Goal: Task Accomplishment & Management: Manage account settings

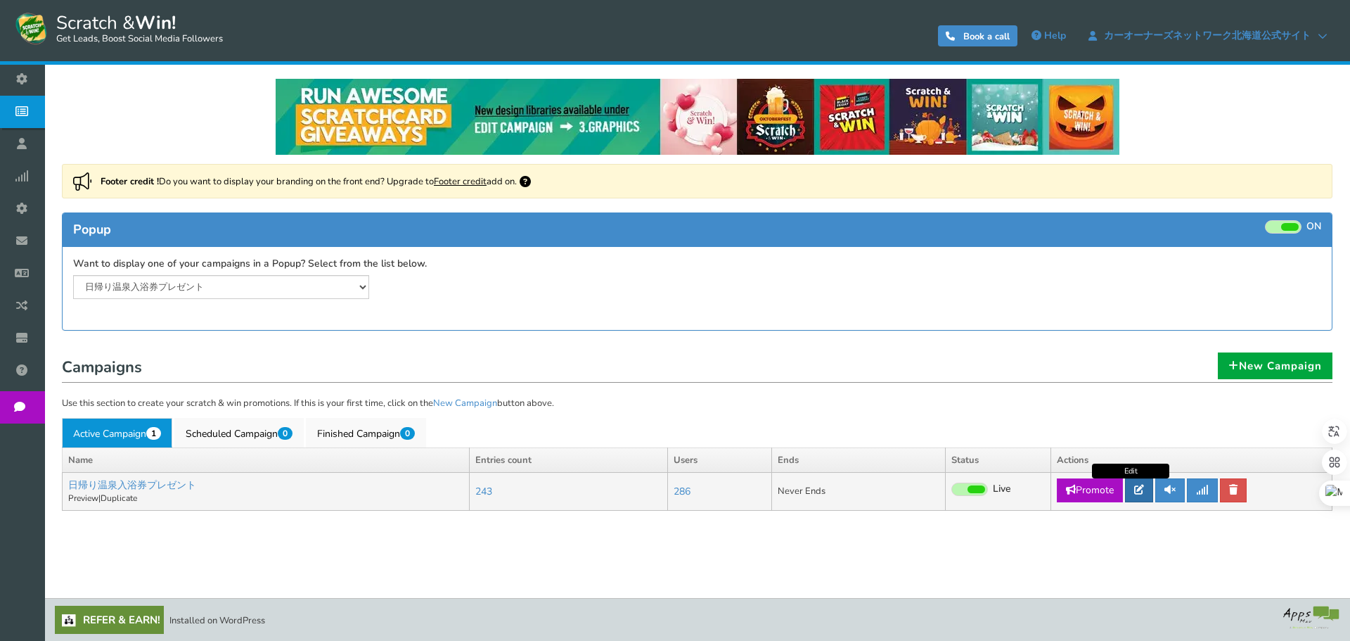
click at [1133, 487] on link at bounding box center [1139, 490] width 28 height 24
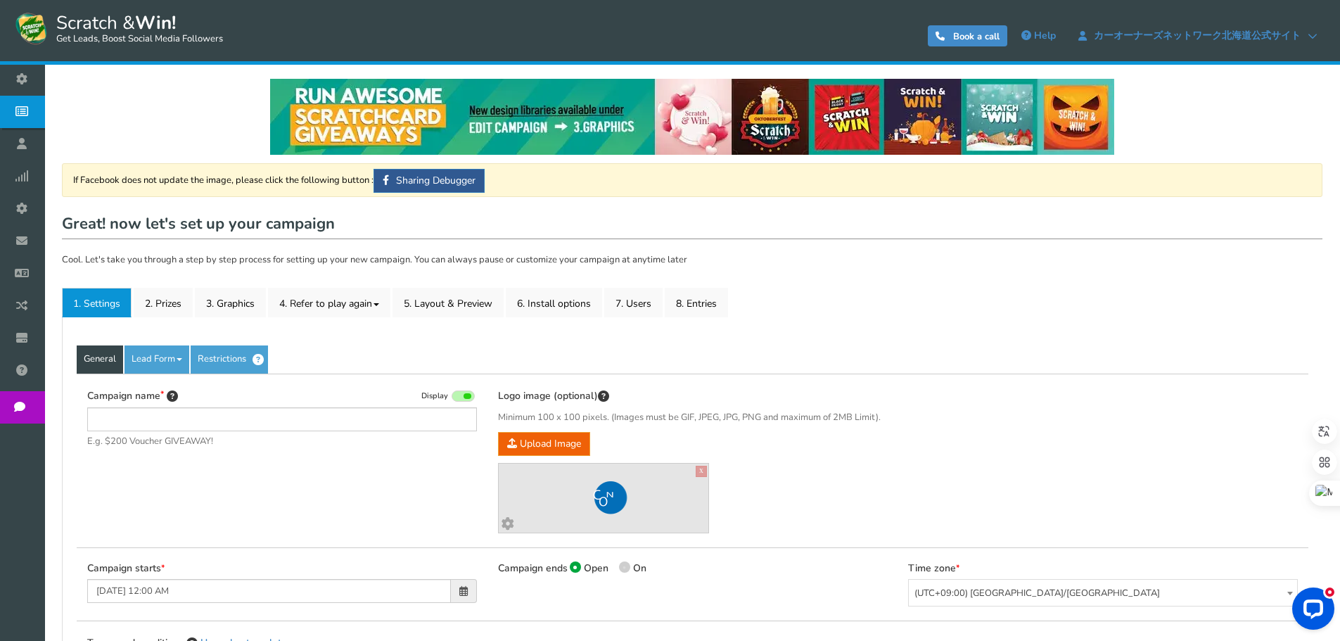
type input "日帰り温泉入浴券プレゼント"
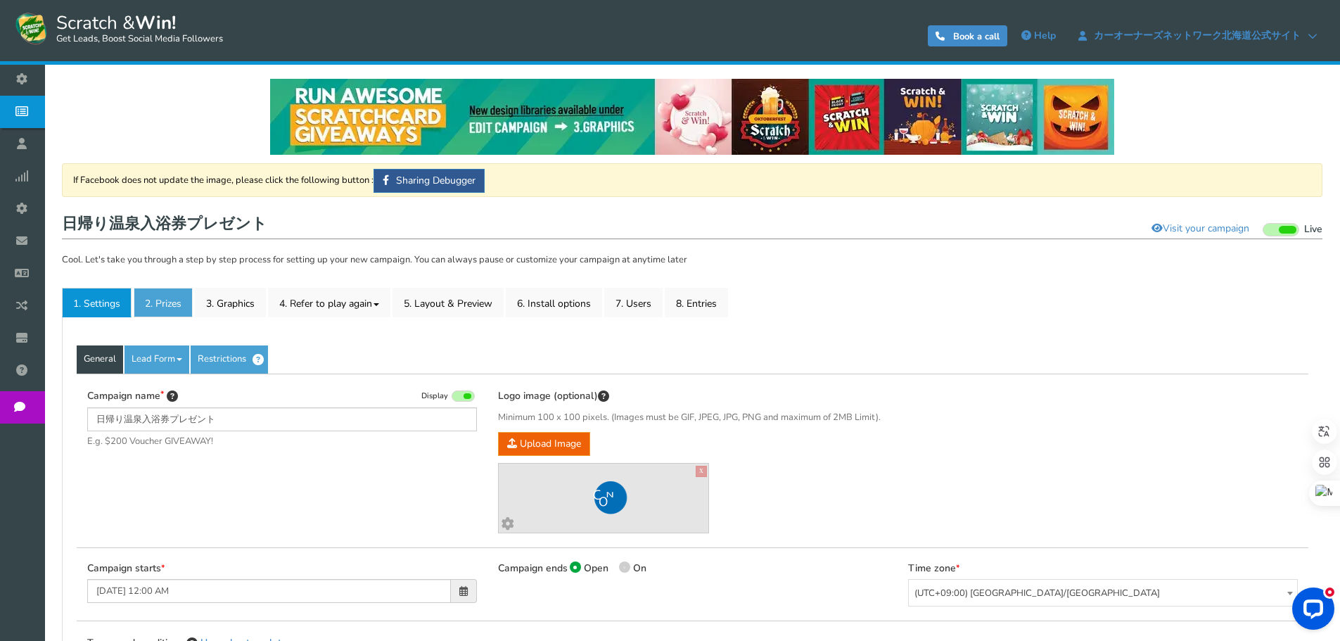
click at [149, 307] on link "2. Prizes" at bounding box center [163, 303] width 59 height 30
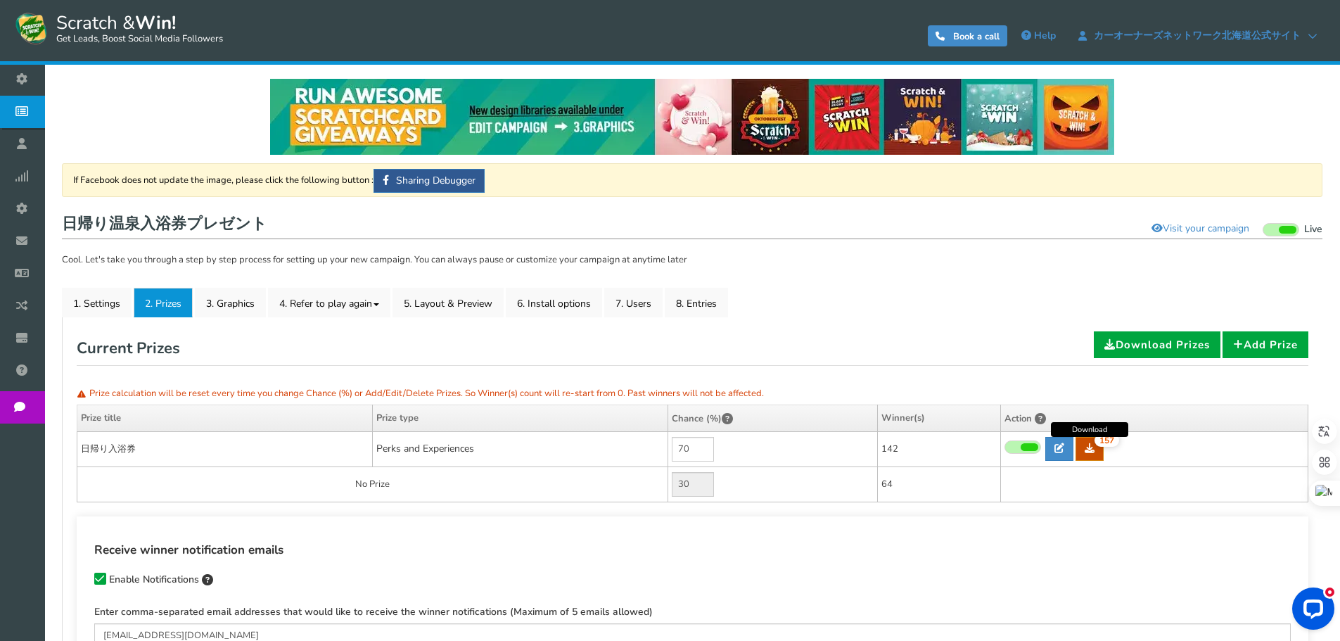
click at [1098, 439] on span "157" at bounding box center [1106, 440] width 25 height 13
click at [638, 302] on link "7. Users" at bounding box center [633, 303] width 58 height 30
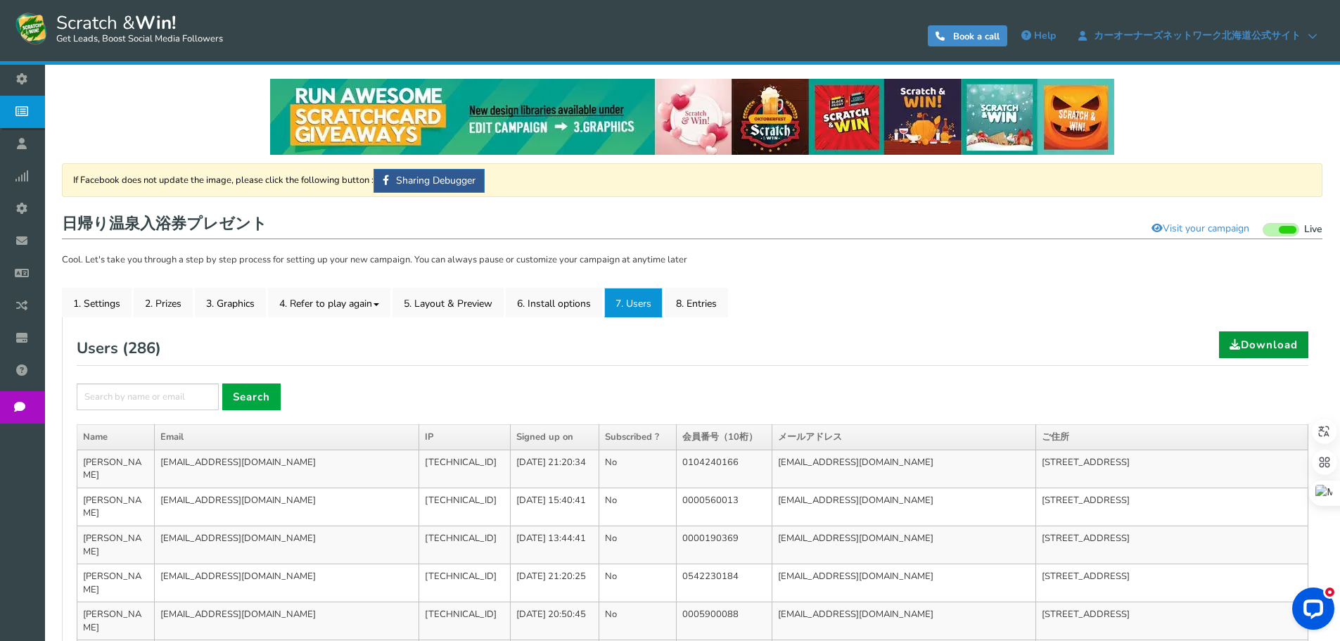
click at [1296, 335] on link "Download" at bounding box center [1263, 344] width 89 height 27
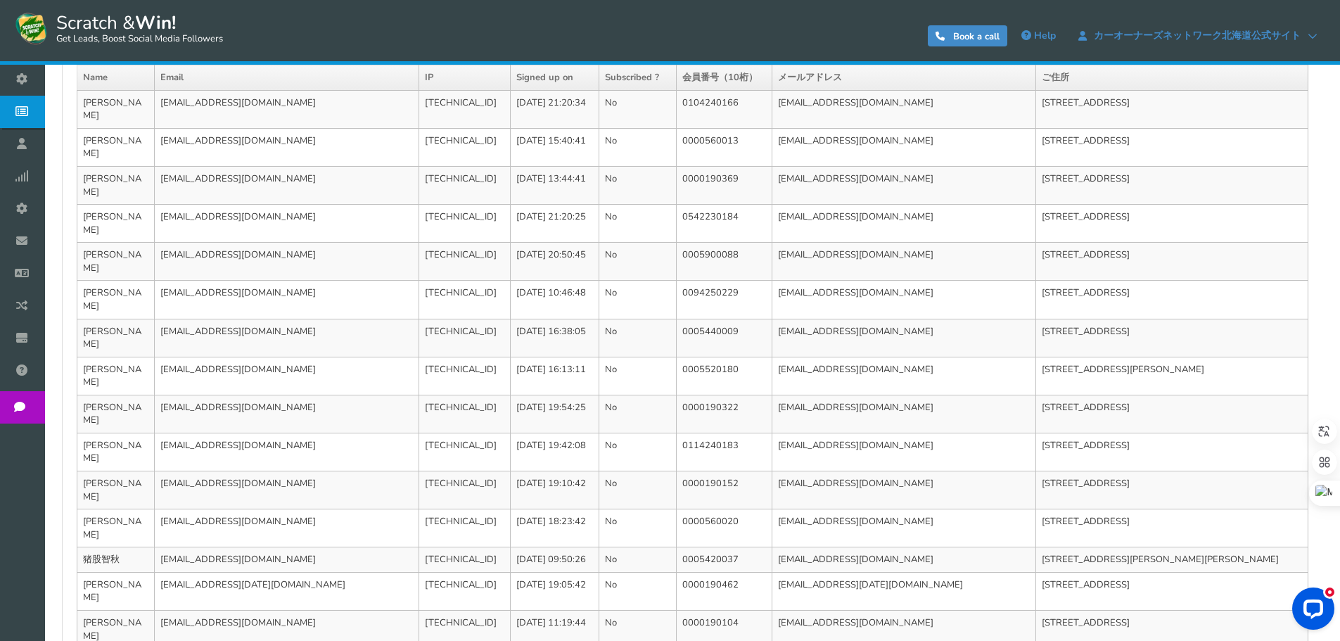
scroll to position [422, 0]
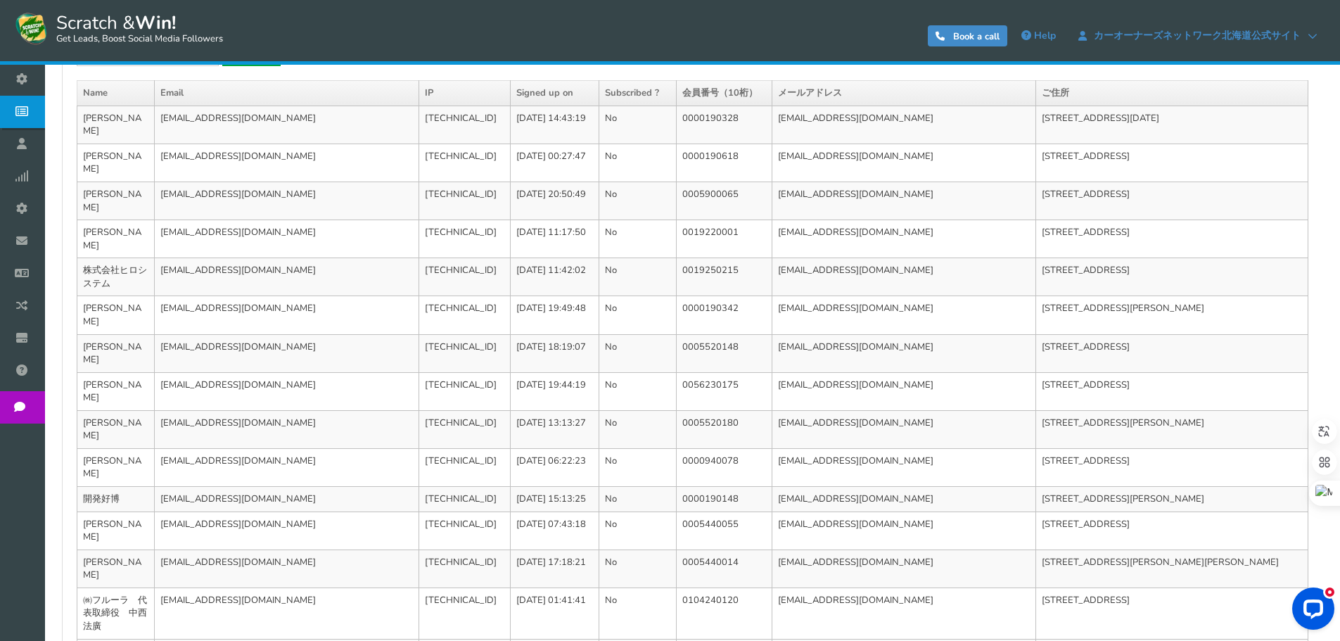
scroll to position [497, 0]
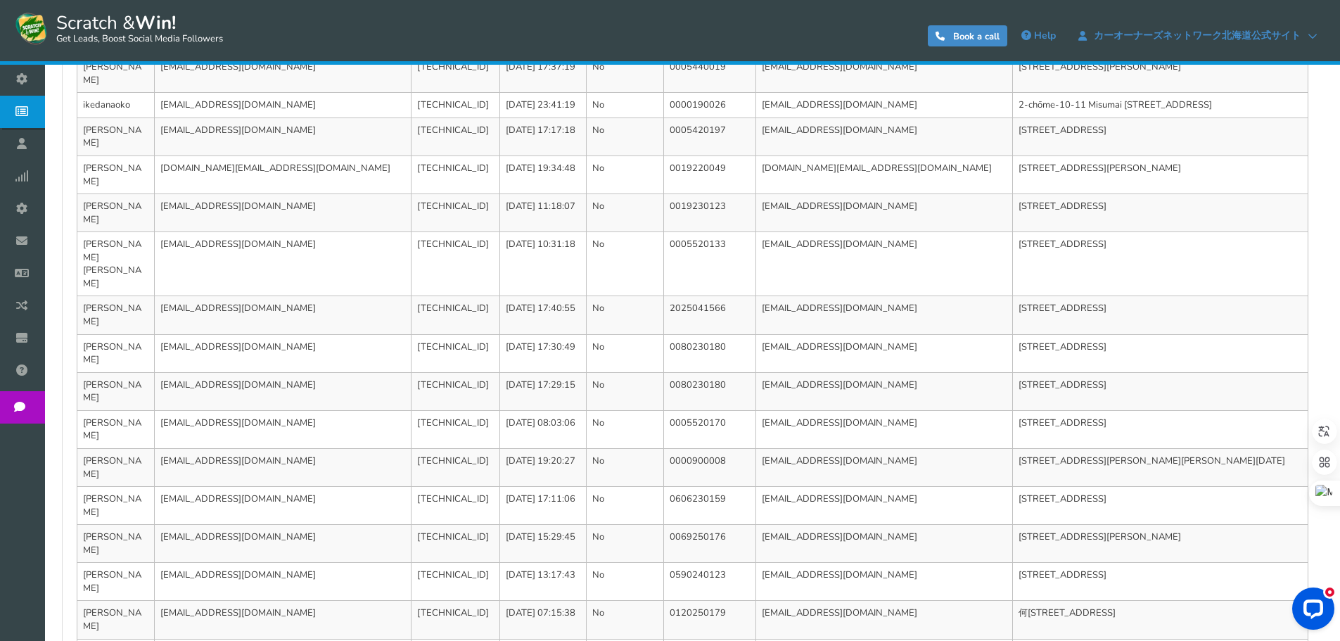
scroll to position [471, 0]
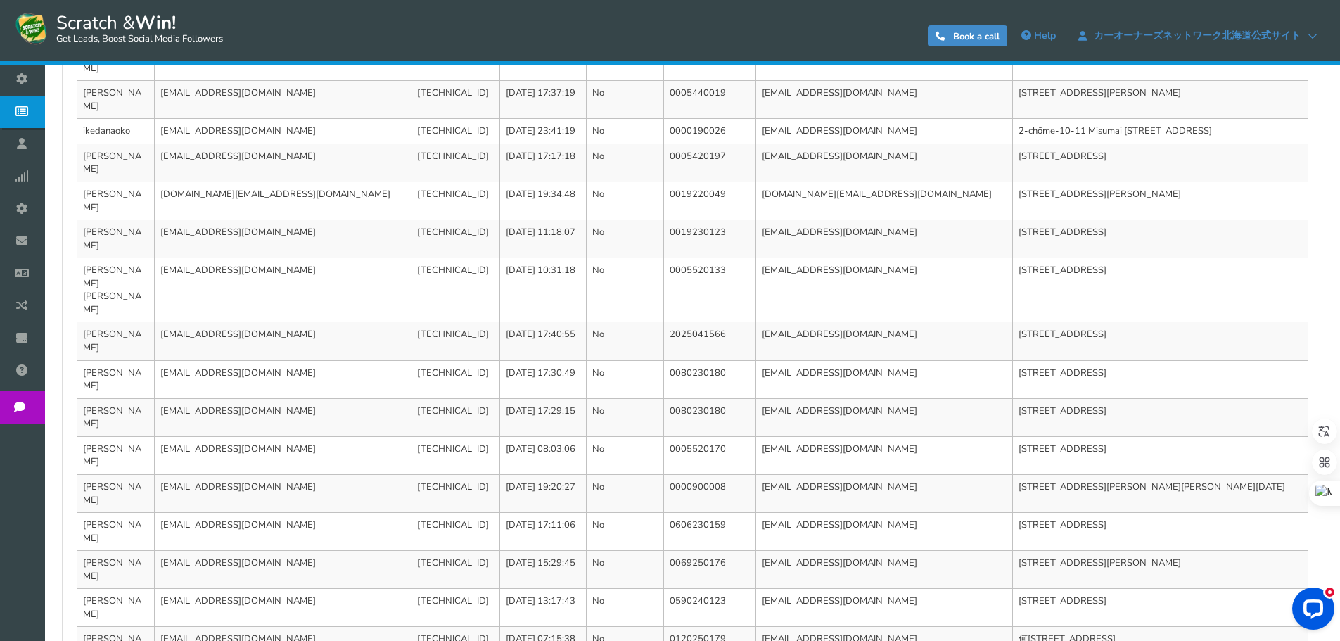
click at [499, 589] on td "[DATE] 13:17:43" at bounding box center [542, 608] width 86 height 38
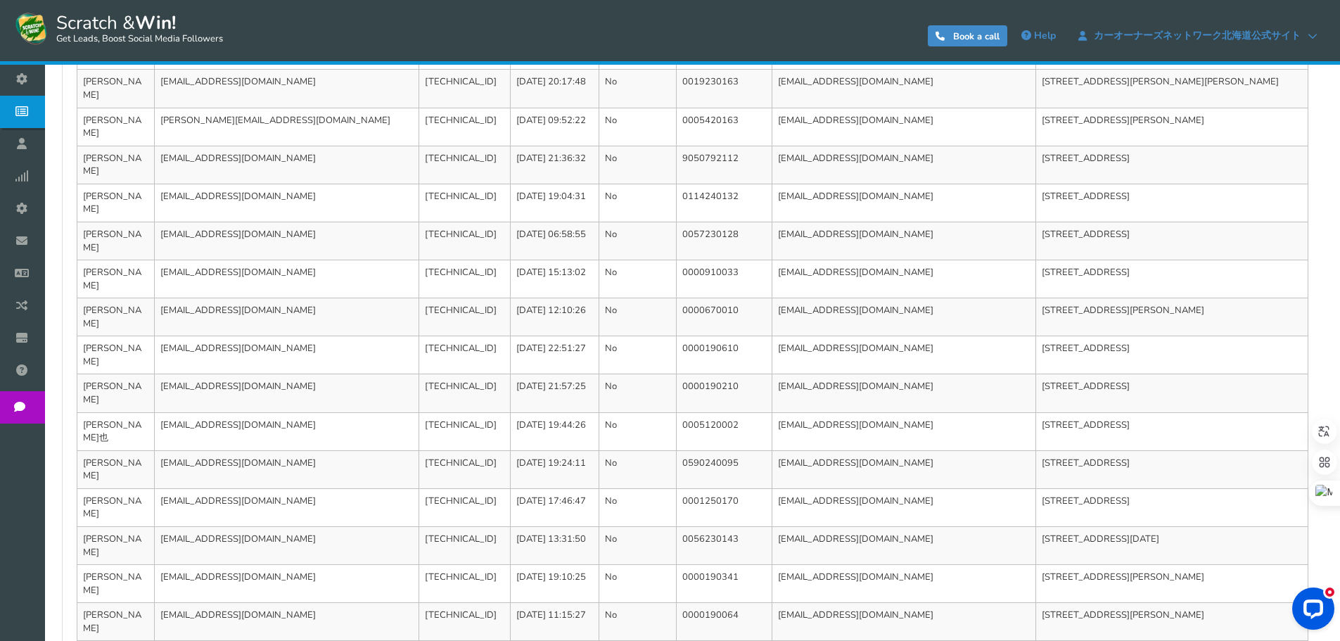
scroll to position [458, 0]
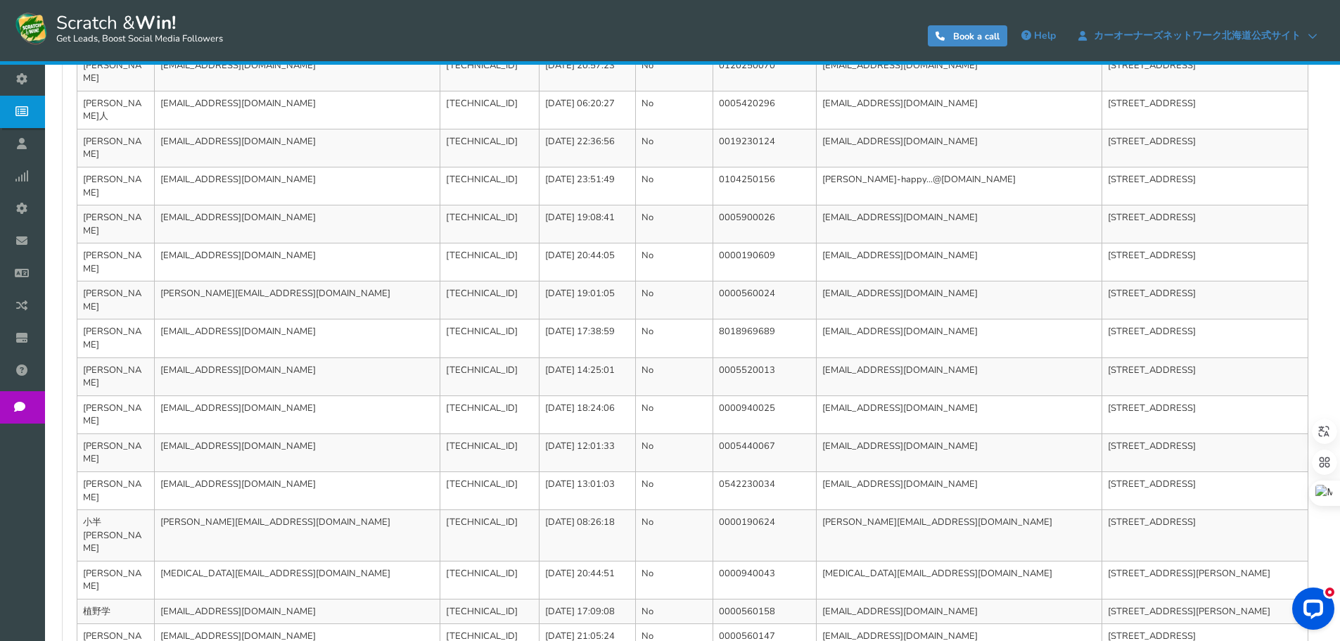
scroll to position [497, 0]
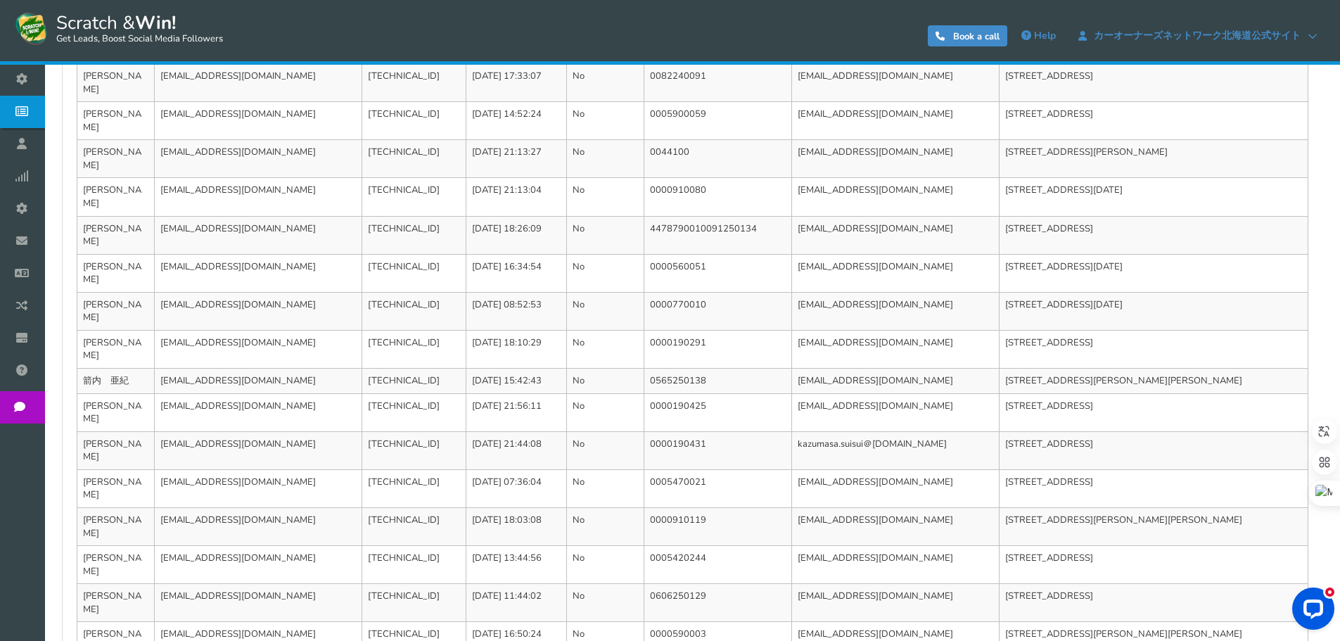
scroll to position [484, 0]
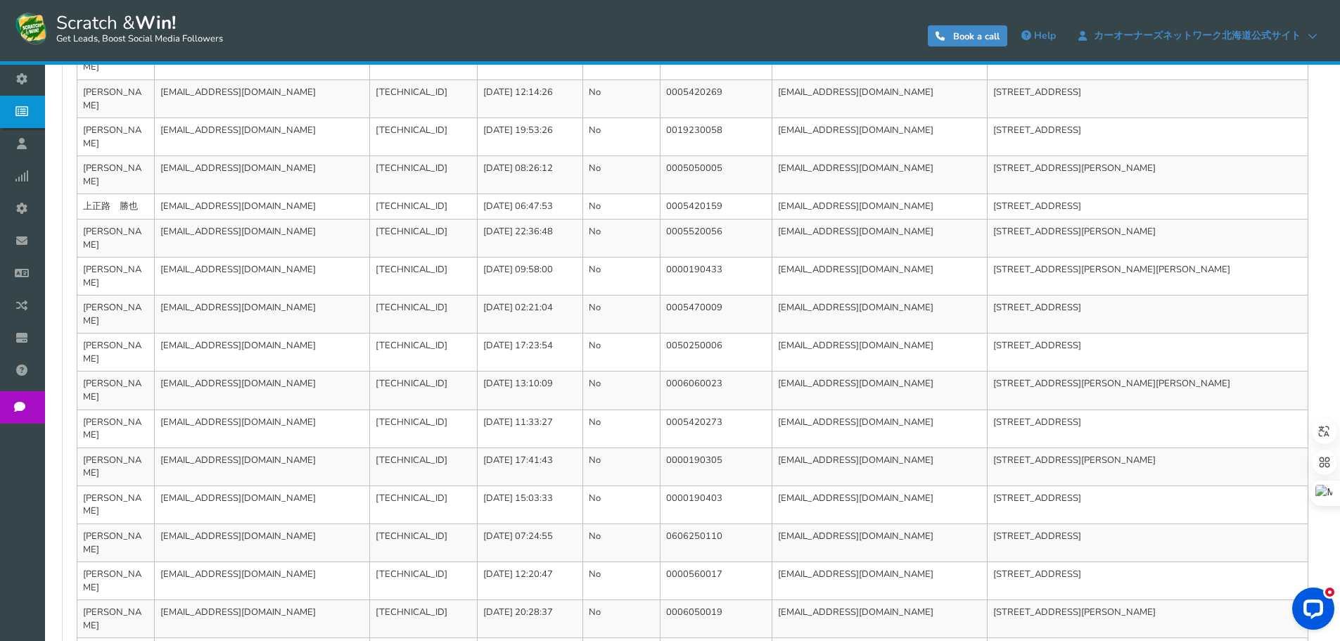
scroll to position [458, 0]
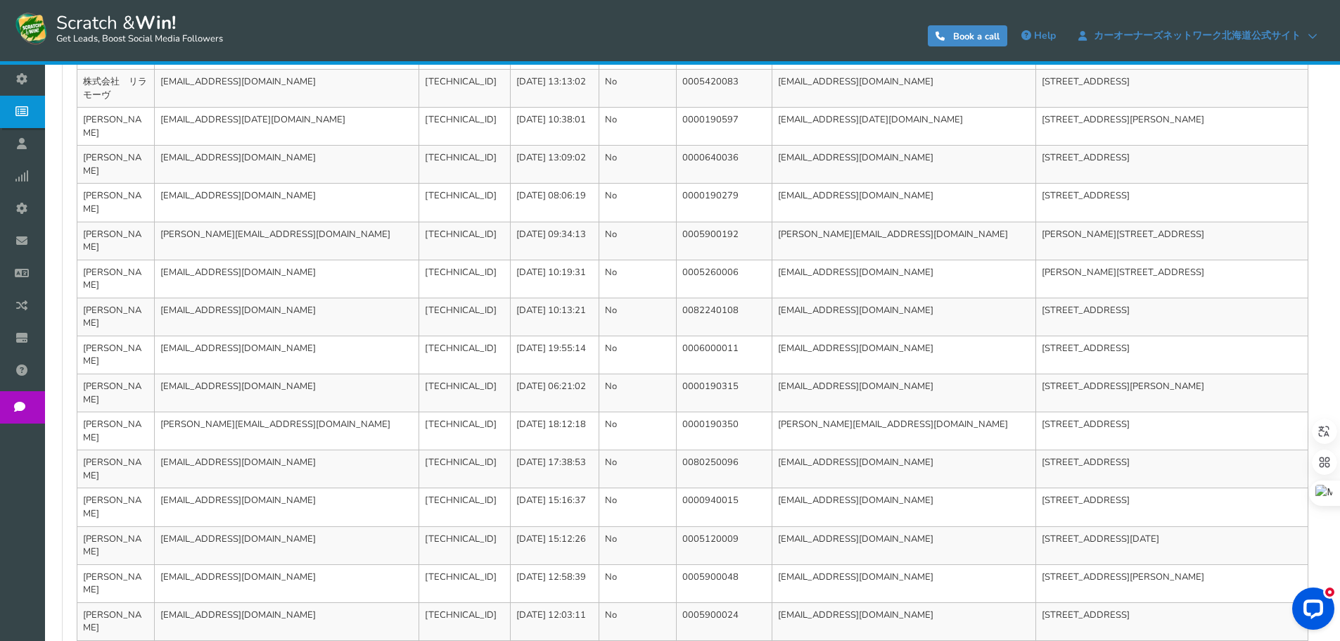
scroll to position [471, 0]
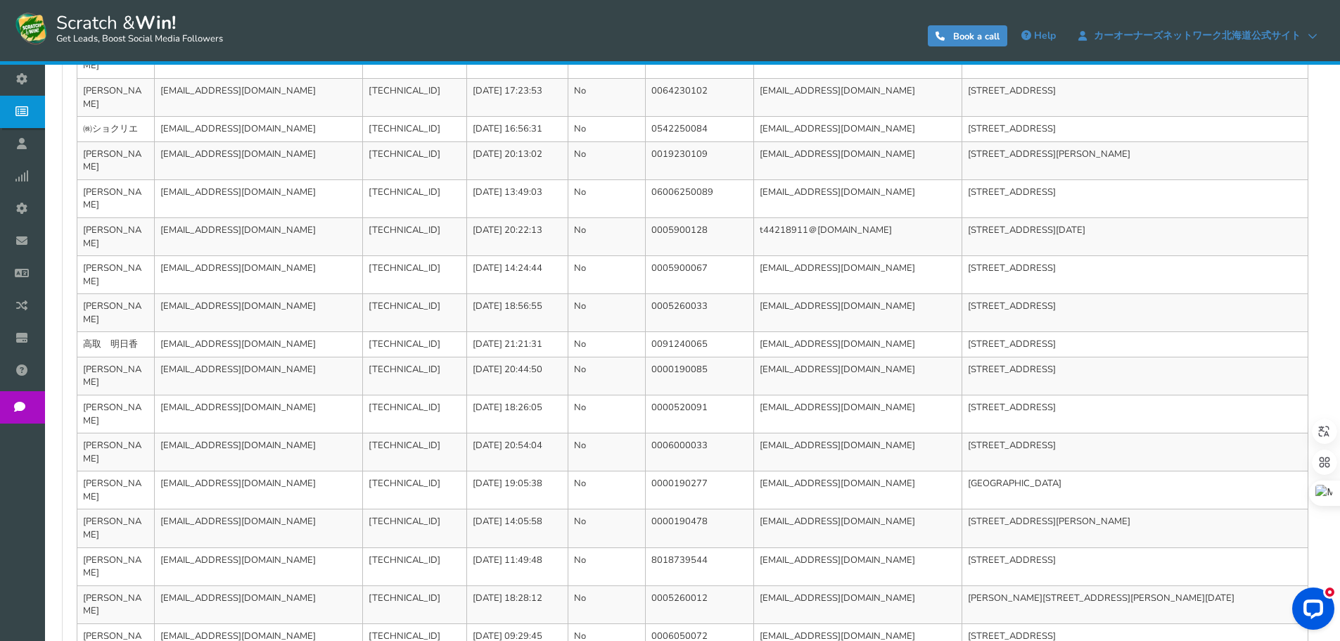
scroll to position [458, 0]
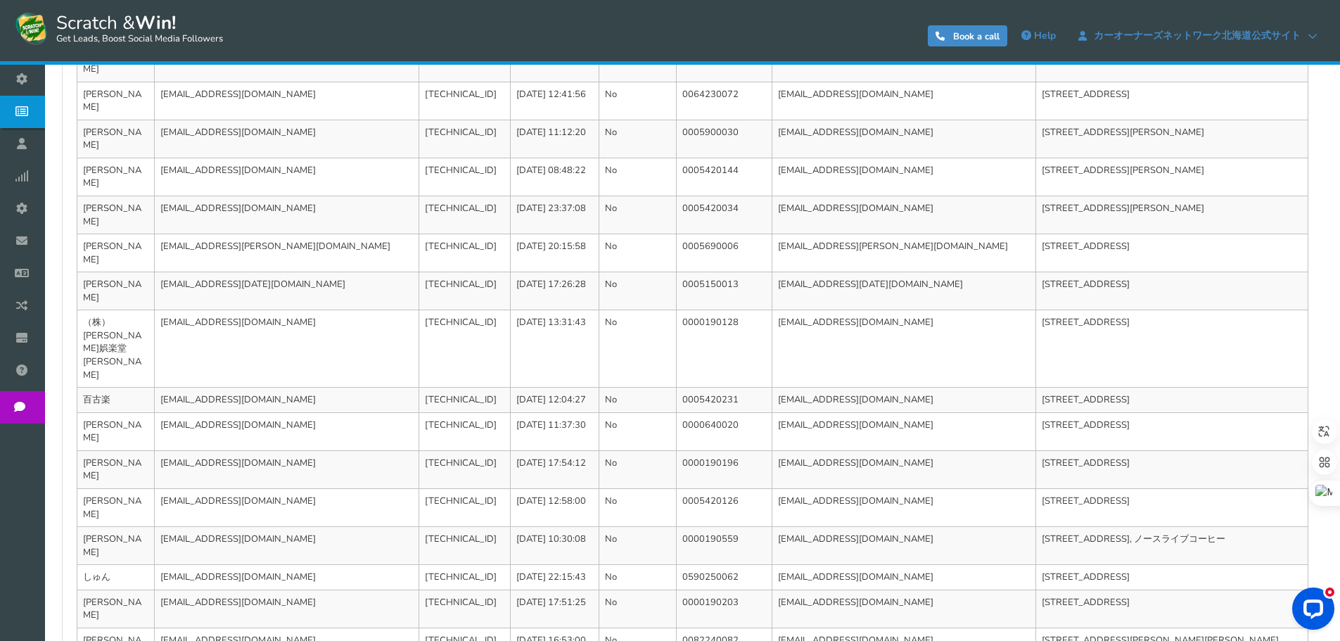
scroll to position [471, 0]
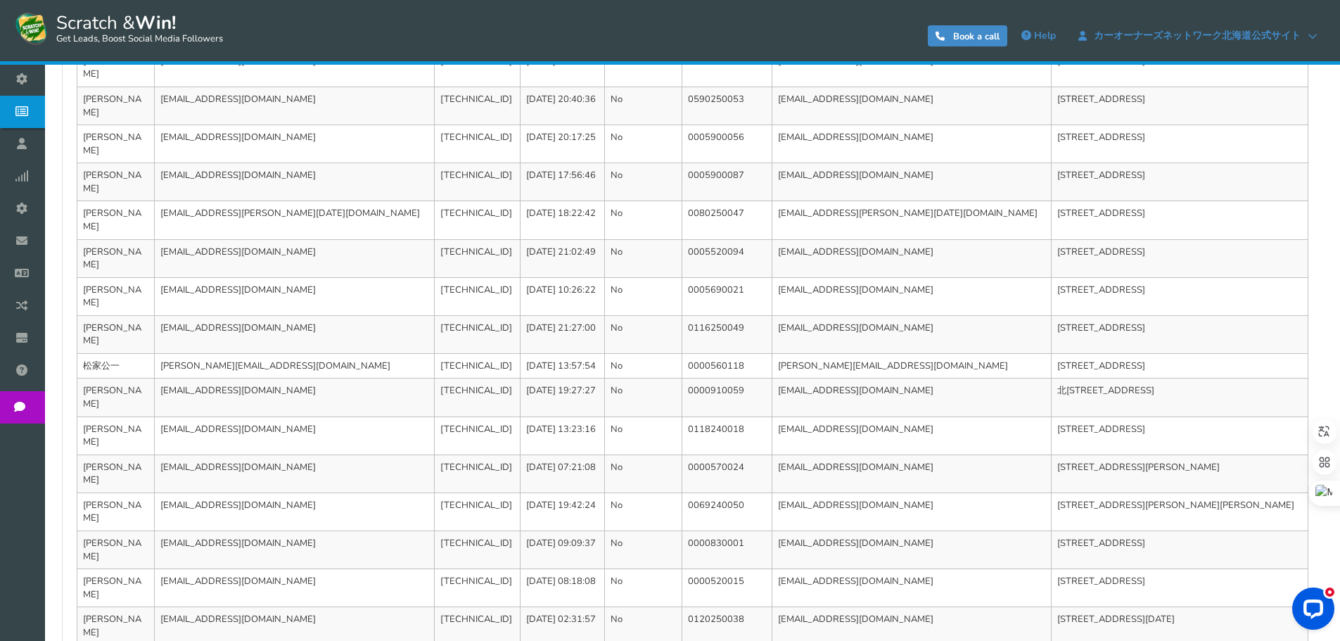
scroll to position [458, 0]
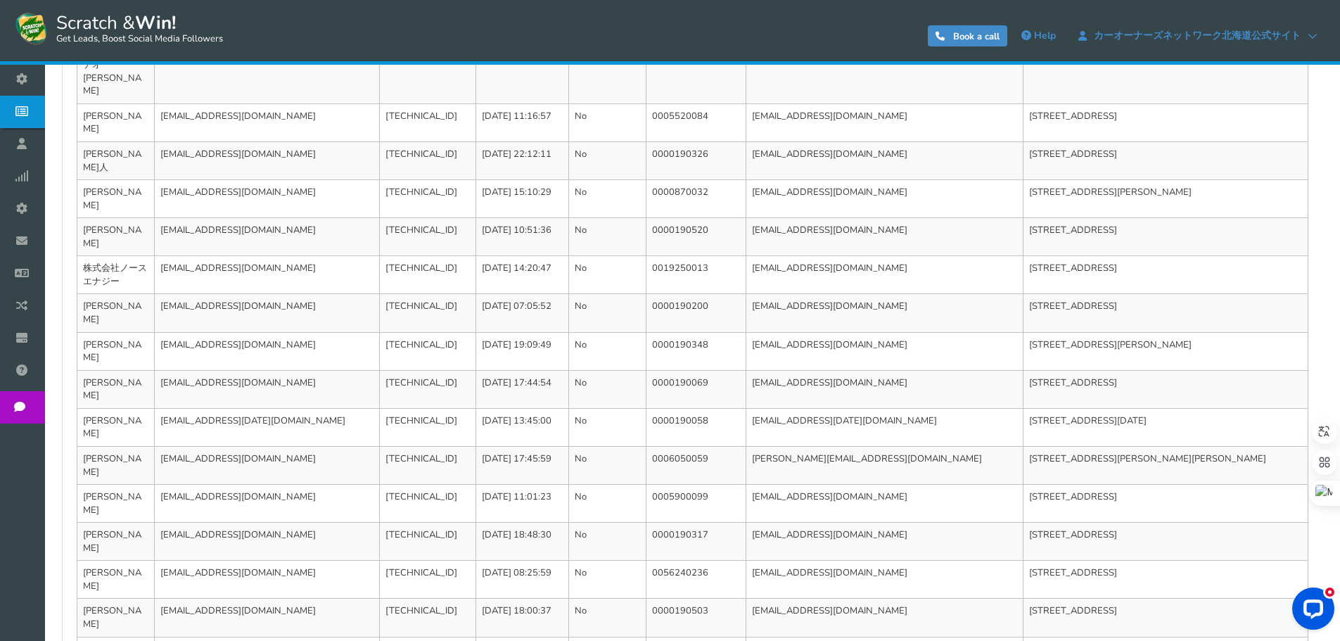
scroll to position [510, 0]
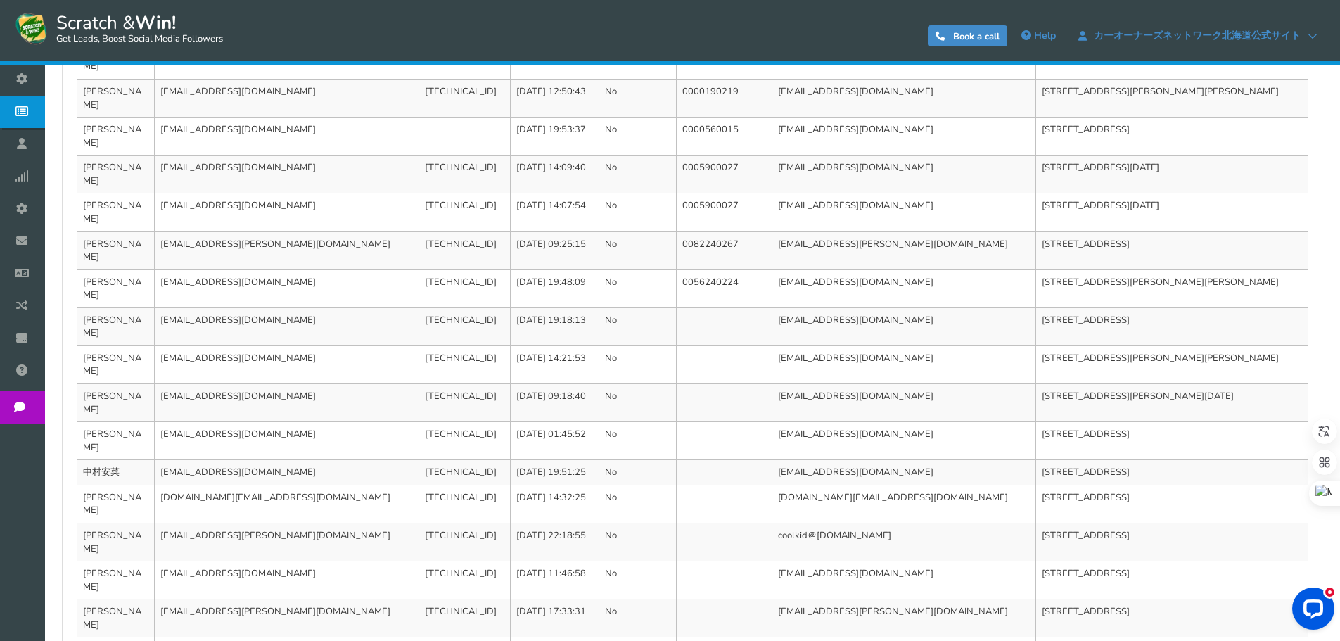
scroll to position [458, 0]
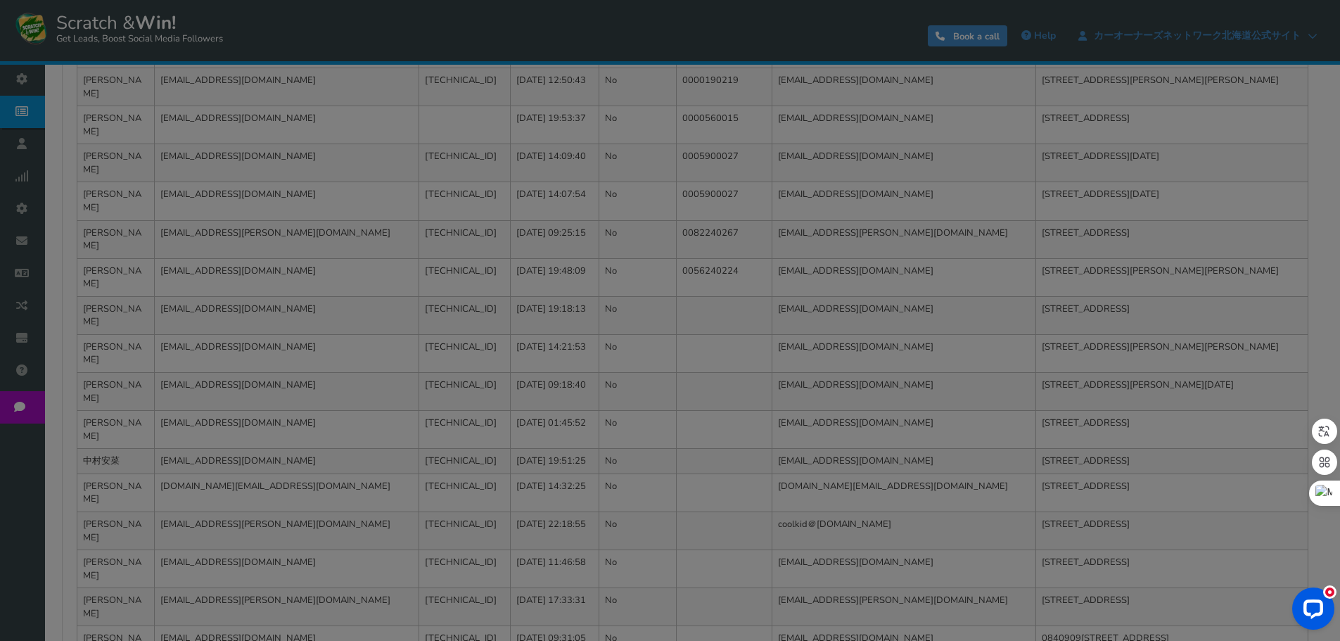
scroll to position [108, 0]
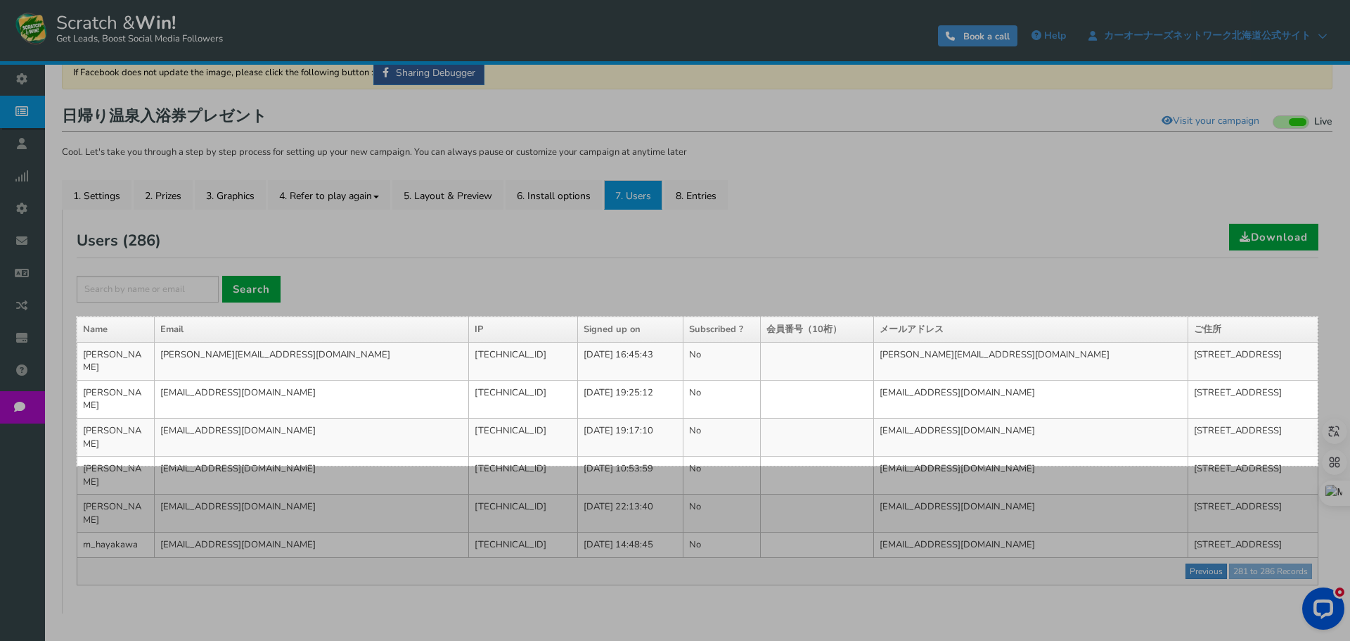
drag, startPoint x: 77, startPoint y: 316, endPoint x: 1318, endPoint y: 465, distance: 1250.0
click at [1318, 465] on div "[DATE] X 212" at bounding box center [675, 266] width 1350 height 748
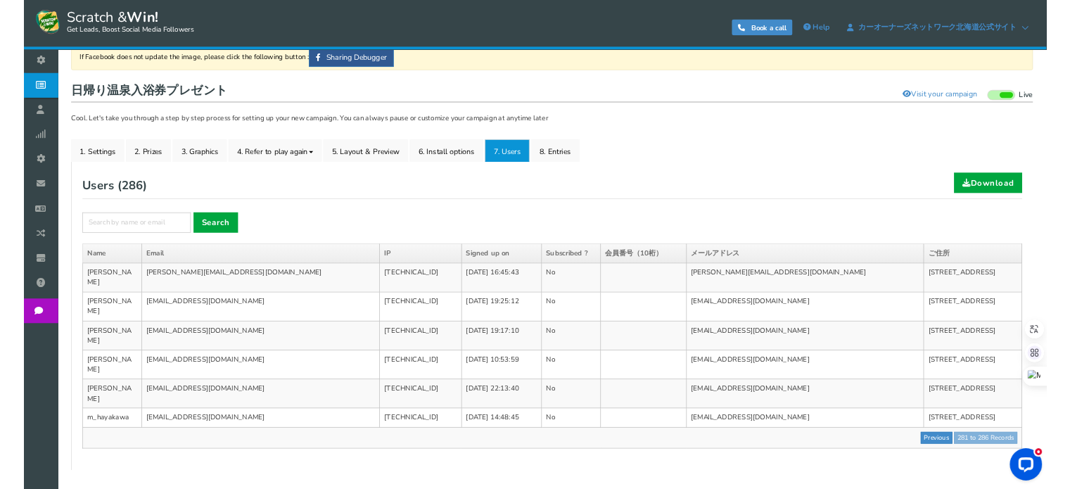
scroll to position [105, 0]
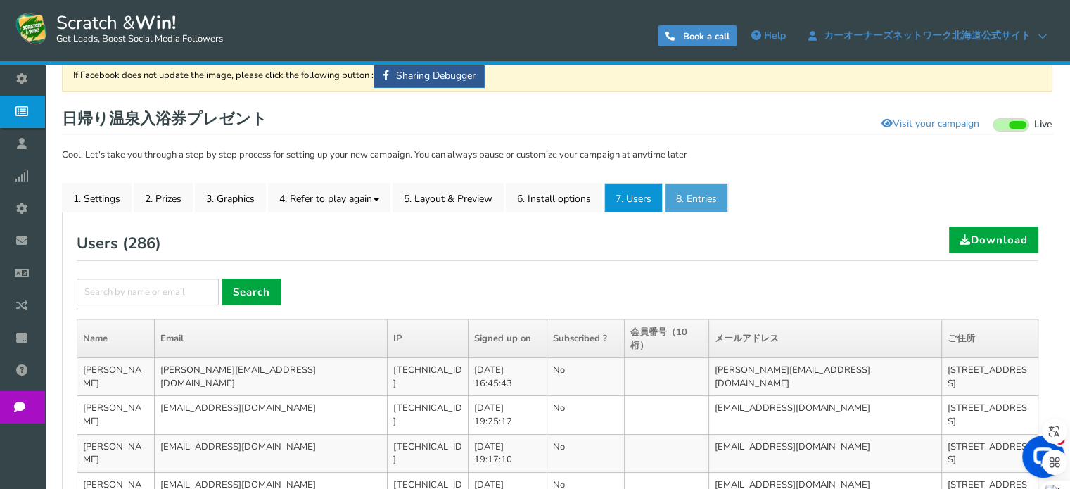
click at [686, 193] on link "8. Entries" at bounding box center [695, 198] width 63 height 30
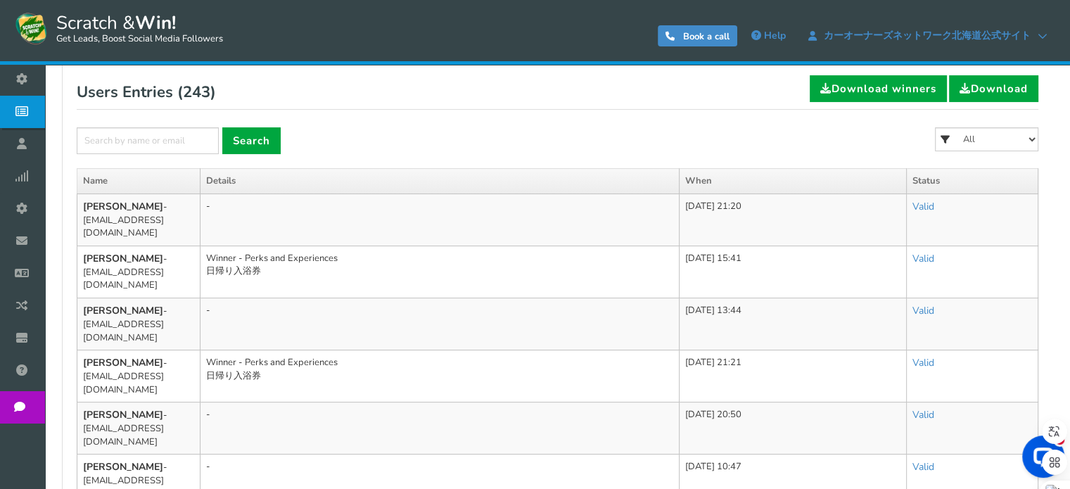
scroll to position [316, 0]
